Goal: Subscribe to service/newsletter

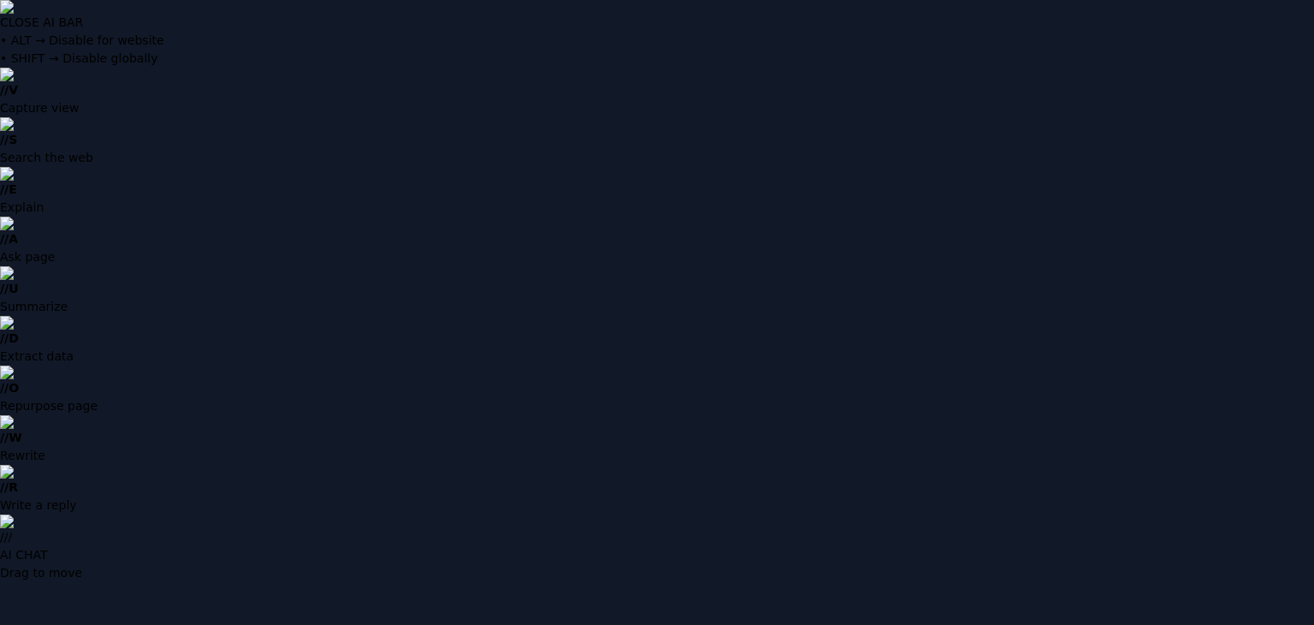
type input "**********"
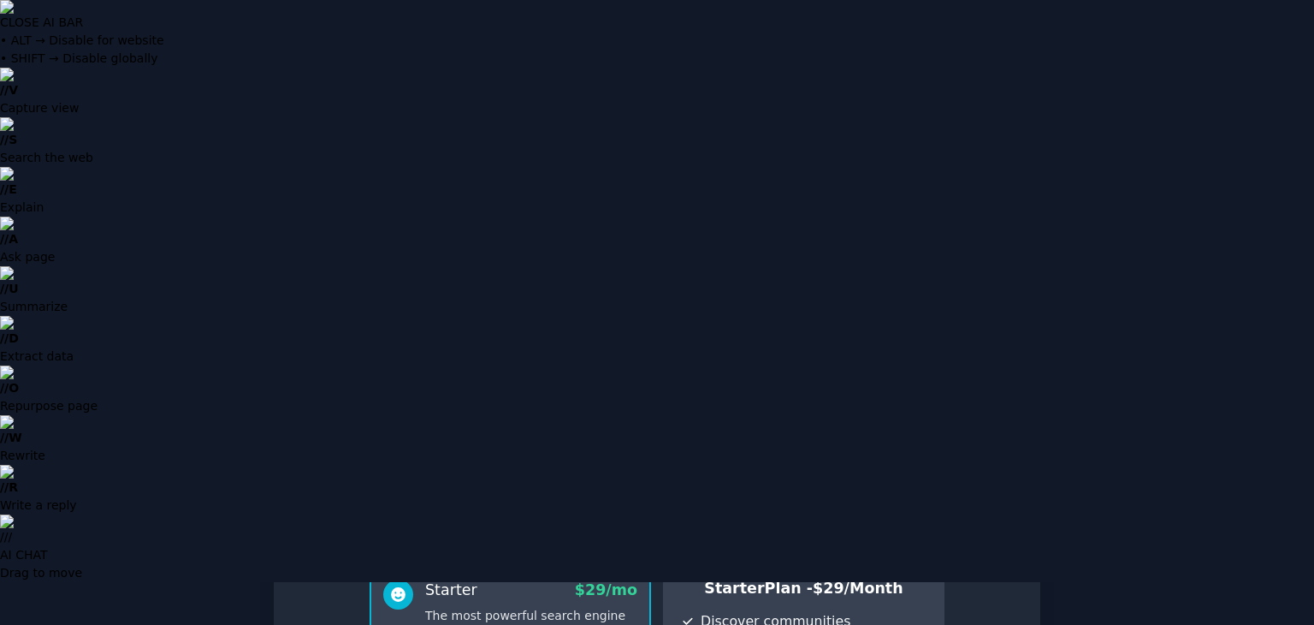
scroll to position [171, 0]
